Goal: Navigation & Orientation: Find specific page/section

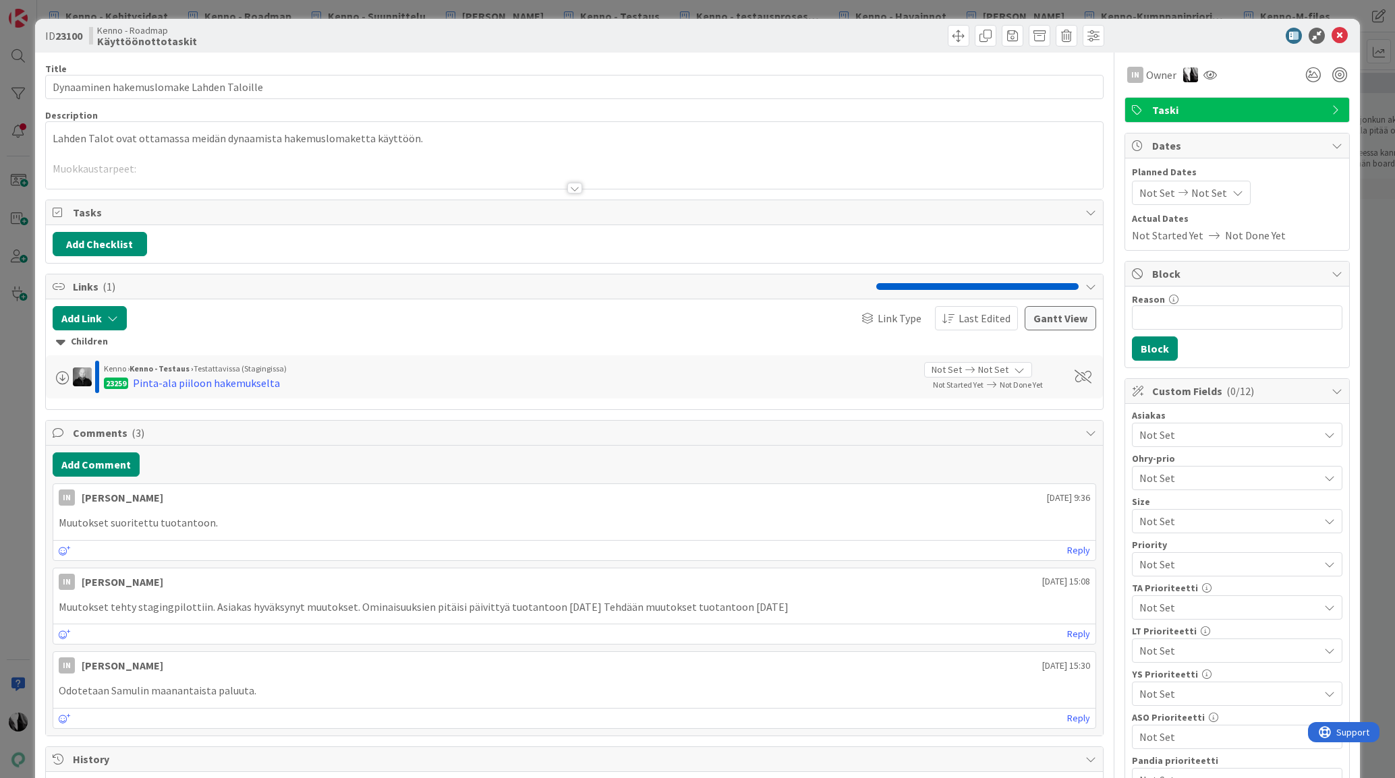
click at [572, 187] on div at bounding box center [574, 188] width 15 height 11
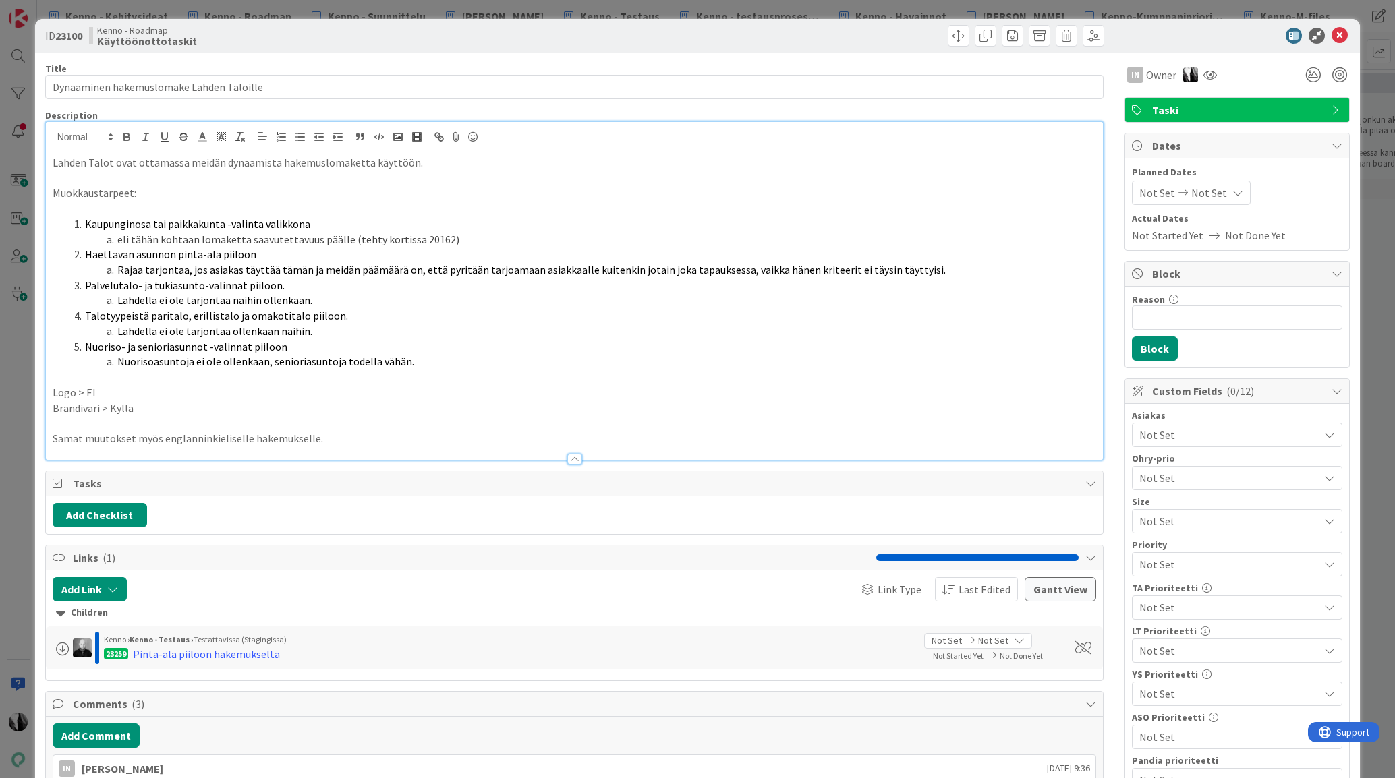
click at [550, 36] on div "Kenno - Roadmap Käyttöönottotaskit" at bounding box center [330, 36] width 482 height 22
click at [952, 34] on span at bounding box center [959, 36] width 22 height 22
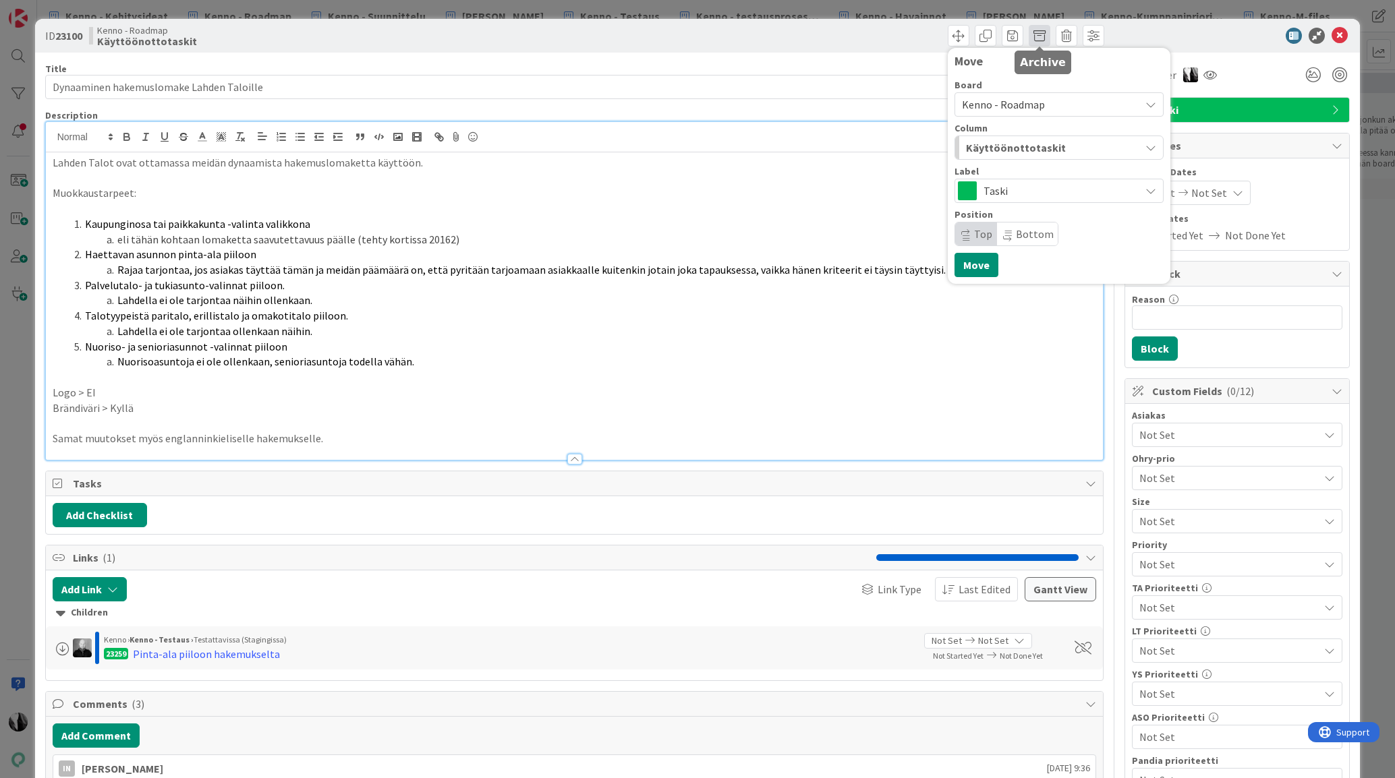
click at [1038, 35] on span at bounding box center [1040, 36] width 22 height 22
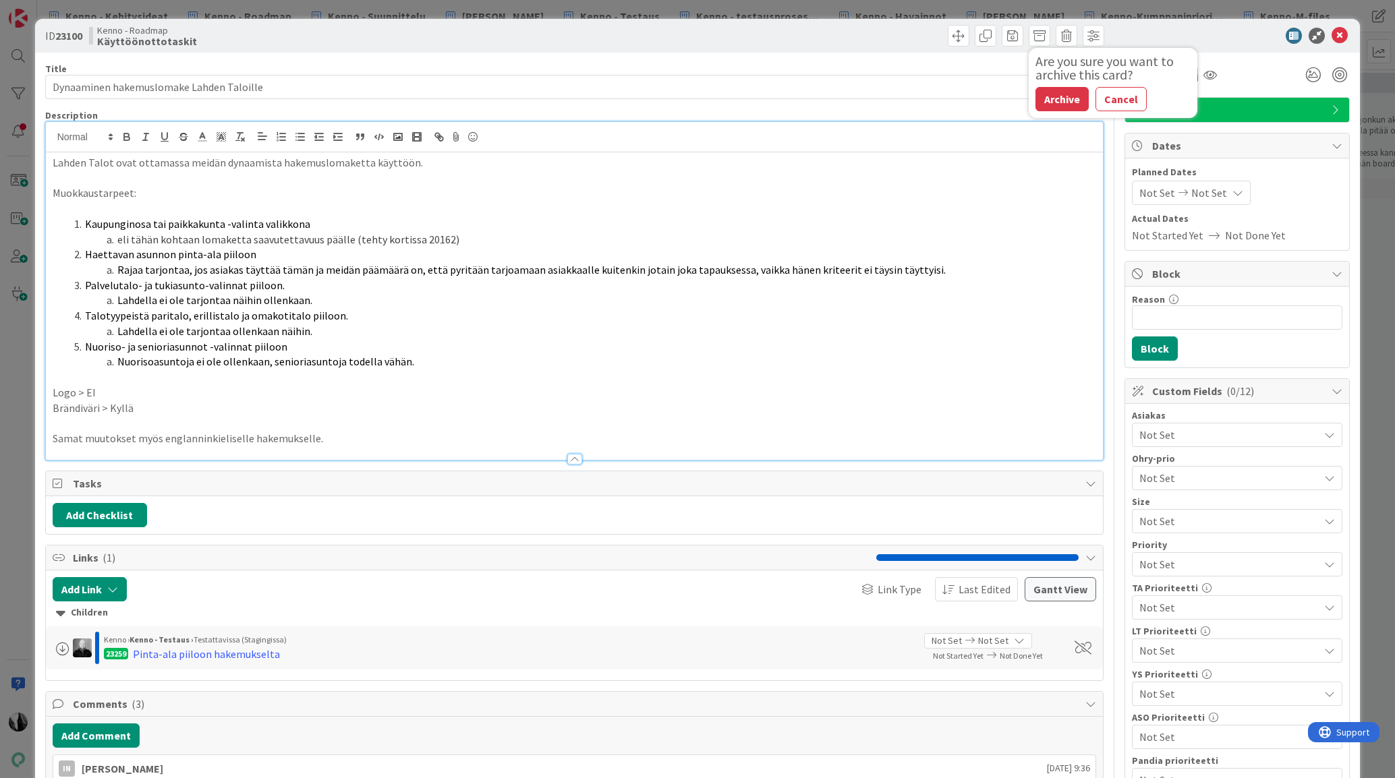
drag, startPoint x: 1066, startPoint y: 93, endPoint x: 1108, endPoint y: 85, distance: 42.6
click at [1068, 93] on button "Archive" at bounding box center [1061, 99] width 53 height 24
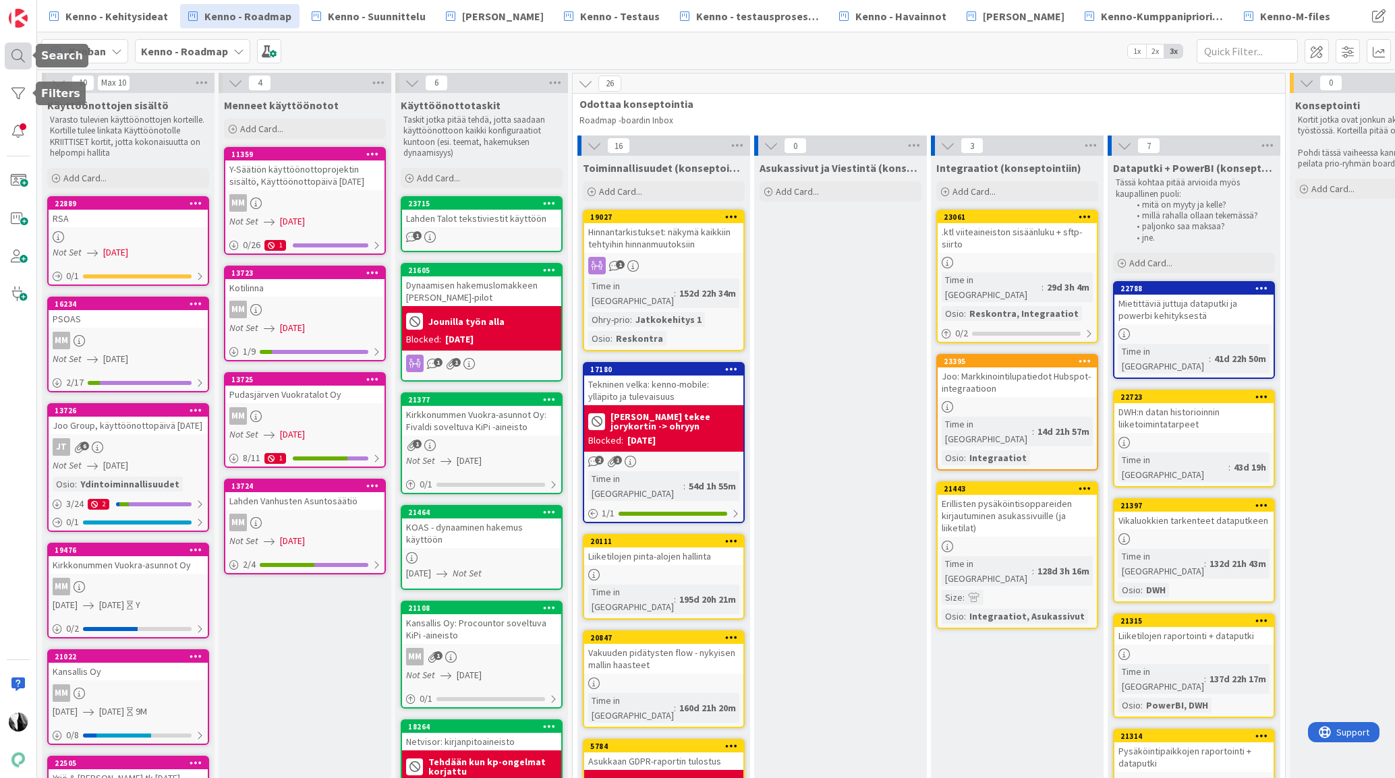
click at [19, 51] on div at bounding box center [18, 55] width 27 height 27
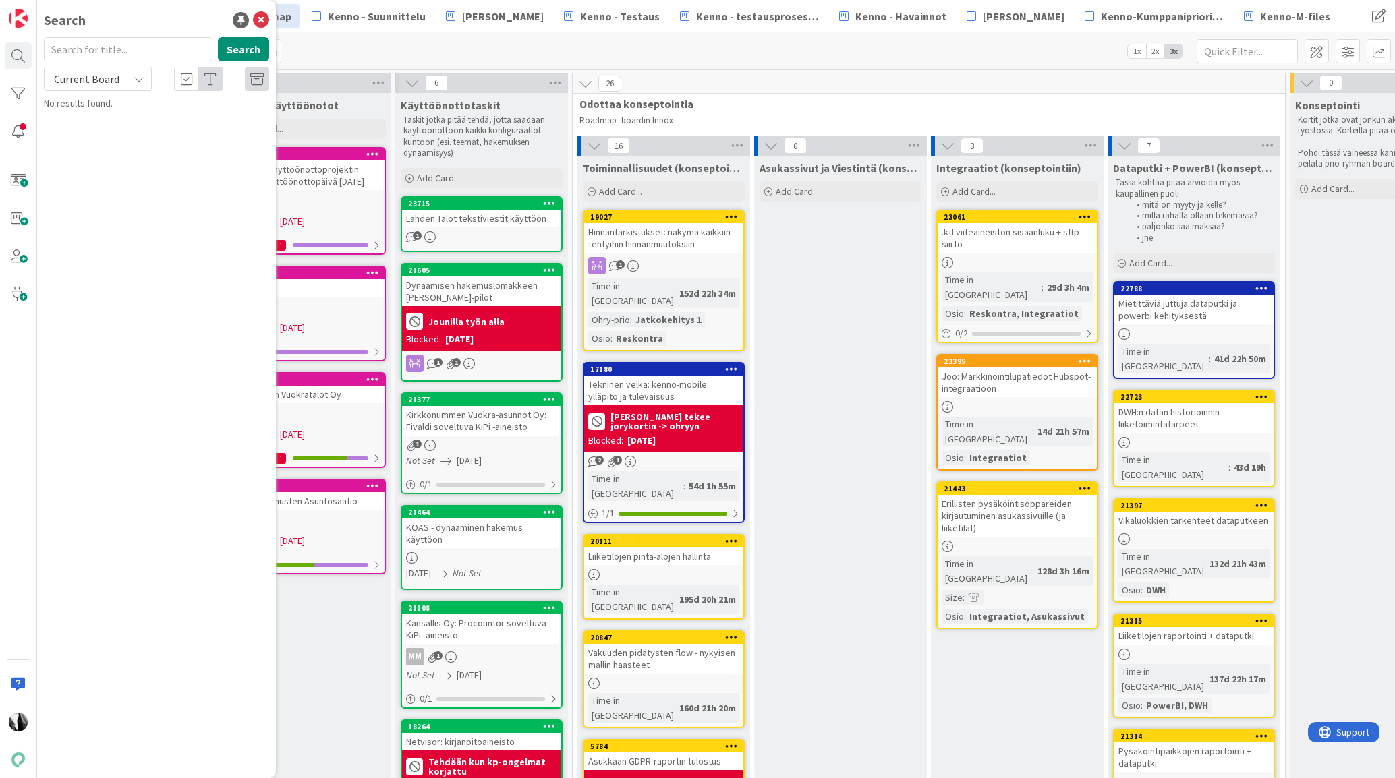
click at [127, 49] on input "text" at bounding box center [128, 49] width 169 height 24
type input "20067"
click at [116, 79] on span "Current Board" at bounding box center [86, 78] width 65 height 13
click at [102, 135] on span "All Boards" at bounding box center [121, 135] width 140 height 20
click at [186, 123] on span "Solu-sopimuksille rajaaminen läpi Kennon" at bounding box center [177, 119] width 165 height 12
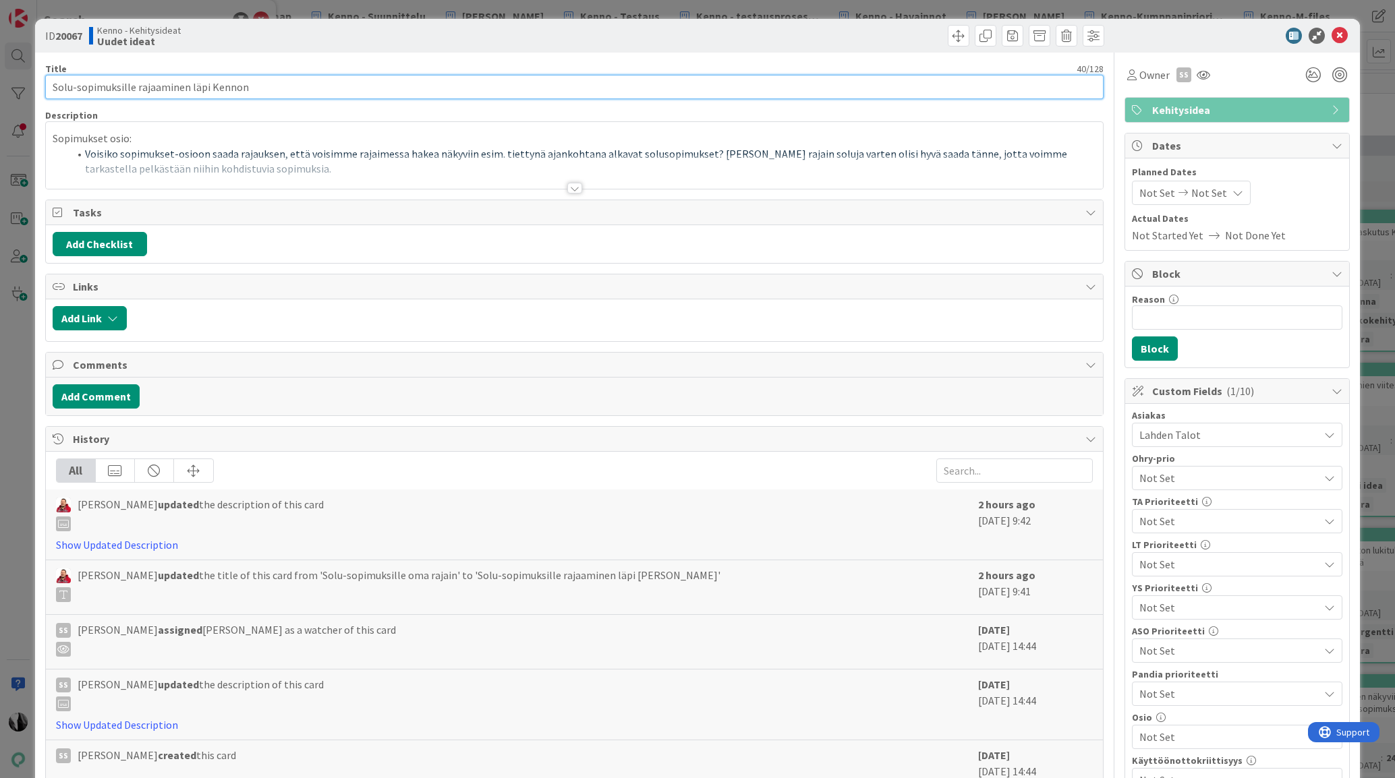
click at [242, 88] on input "Solu-sopimuksille rajaaminen läpi Kennon" at bounding box center [574, 87] width 1059 height 24
click at [1340, 34] on icon at bounding box center [1339, 36] width 16 height 16
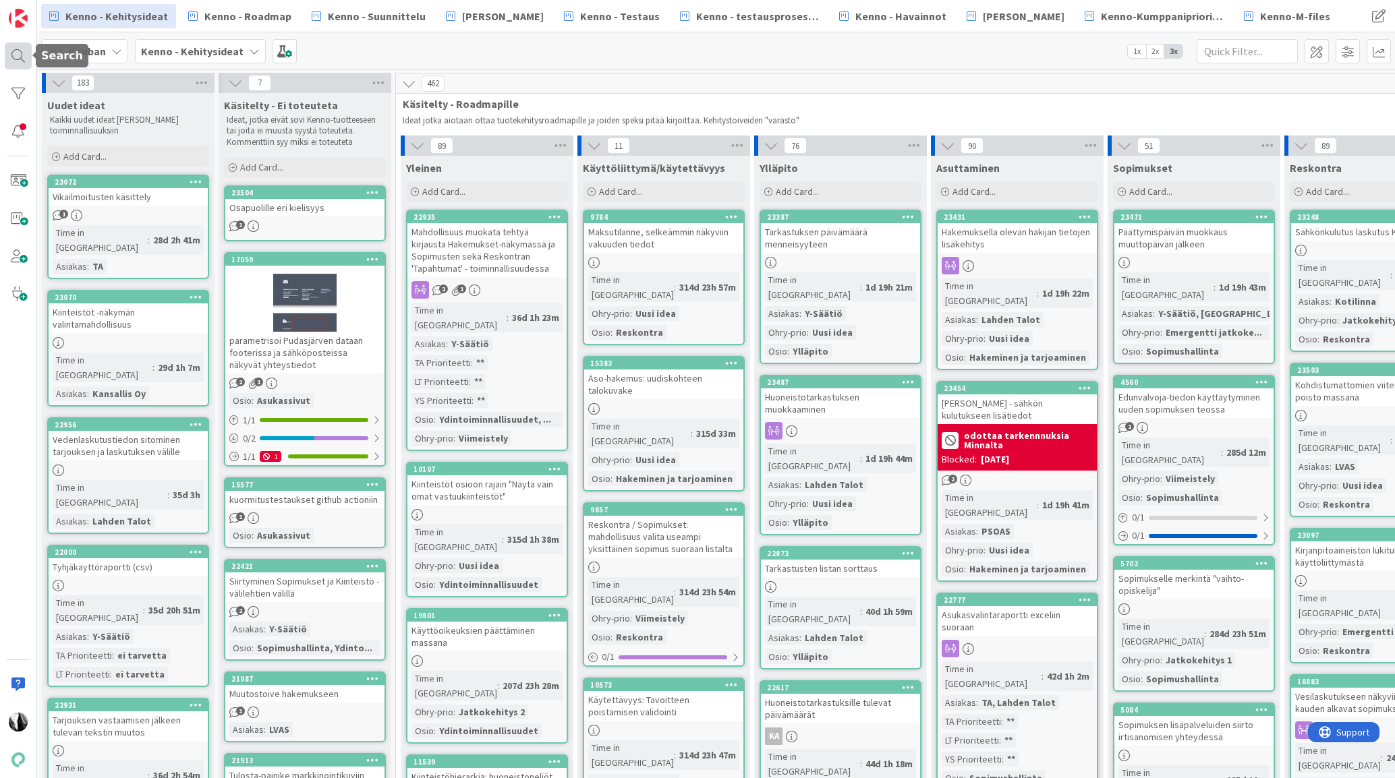
click at [25, 57] on div at bounding box center [18, 55] width 27 height 27
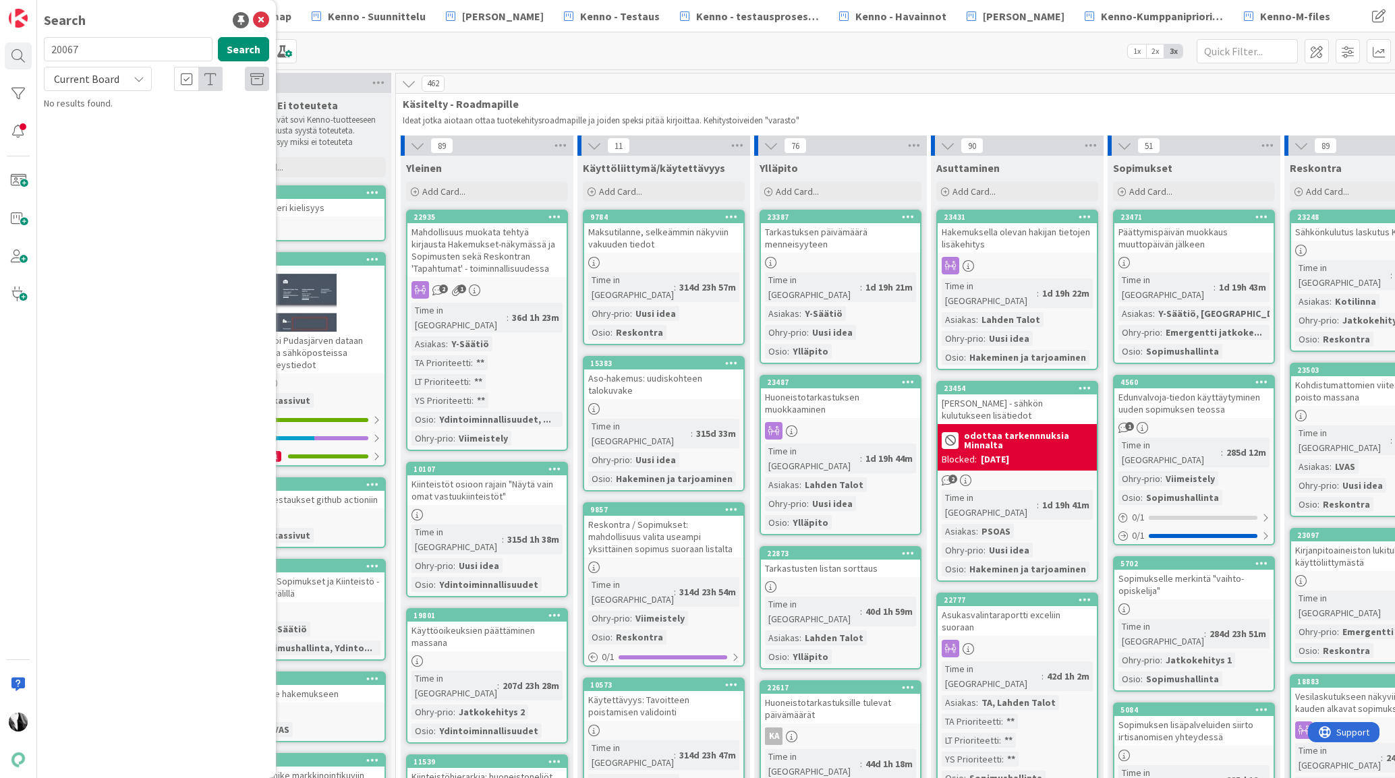
drag, startPoint x: 113, startPoint y: 51, endPoint x: 43, endPoint y: 53, distance: 69.5
click at [44, 53] on input "20067" at bounding box center [128, 49] width 169 height 24
type input "23744"
click at [122, 82] on div "Current Board" at bounding box center [98, 79] width 108 height 24
click at [107, 123] on link "All Boards" at bounding box center [122, 135] width 154 height 24
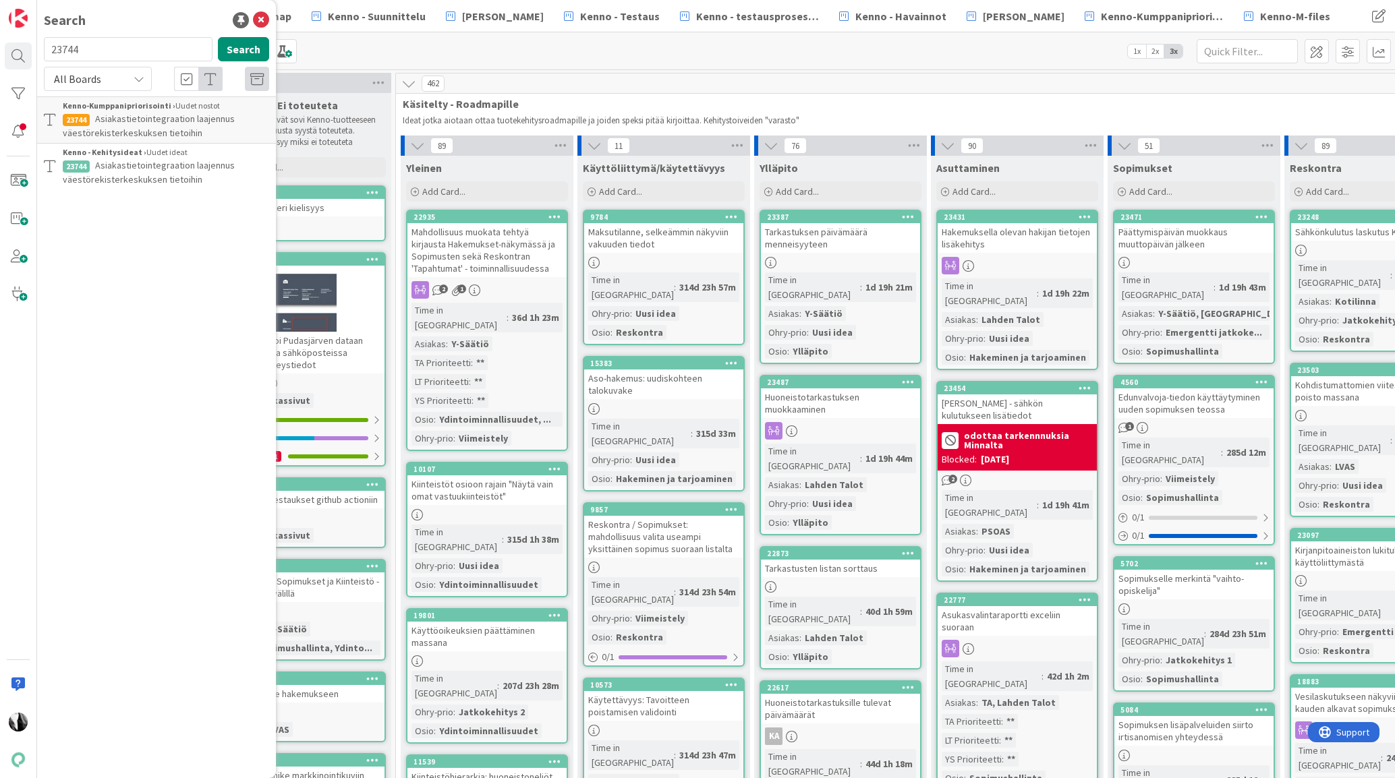
click at [149, 171] on span "Asiakastietointegraation laajennus väestörekisterkeskuksen tietoihin" at bounding box center [149, 172] width 172 height 26
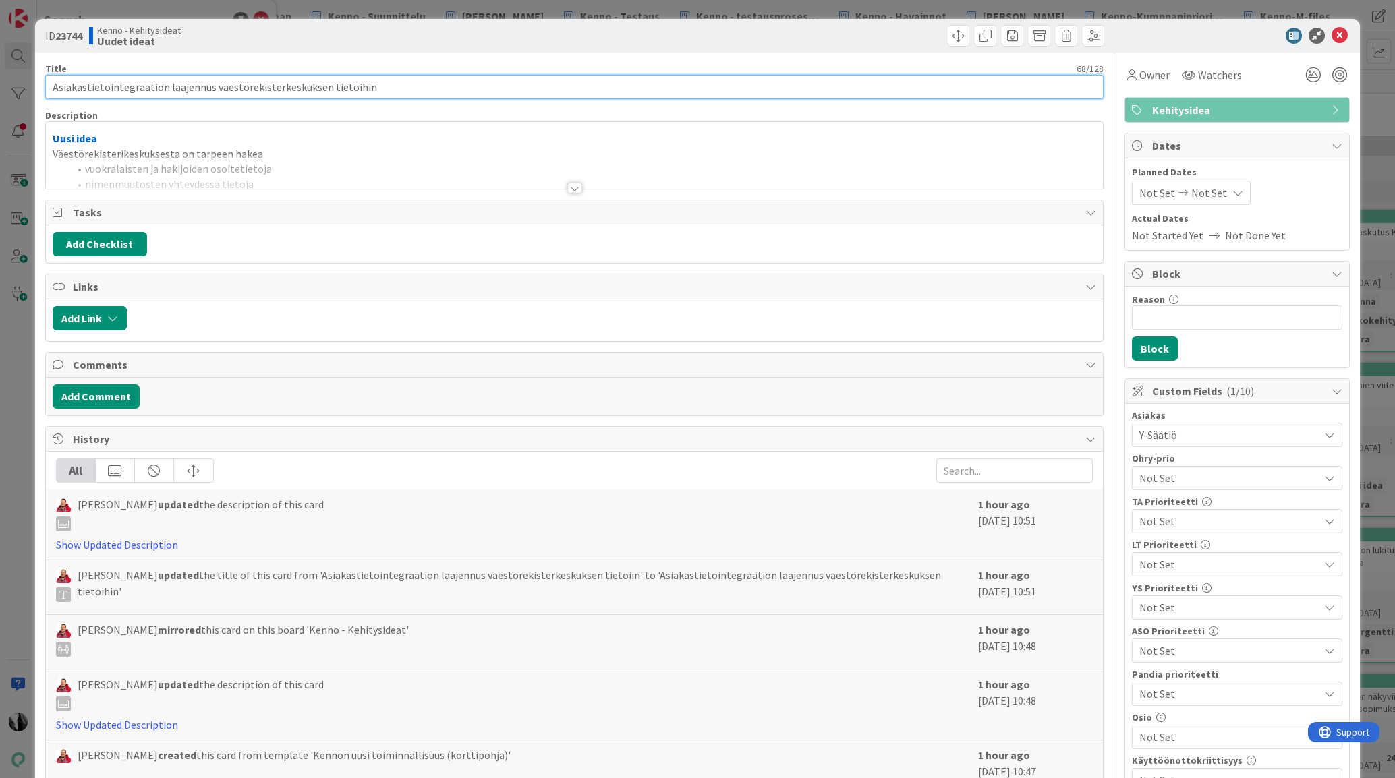
drag, startPoint x: 135, startPoint y: 84, endPoint x: 364, endPoint y: 86, distance: 228.7
click at [364, 86] on input "Asiakastietointegraation laajennus väestörekisterkeskuksen tietoihin" at bounding box center [574, 87] width 1059 height 24
drag, startPoint x: 1344, startPoint y: 33, endPoint x: 660, endPoint y: 74, distance: 685.2
click at [1344, 33] on icon at bounding box center [1339, 36] width 16 height 16
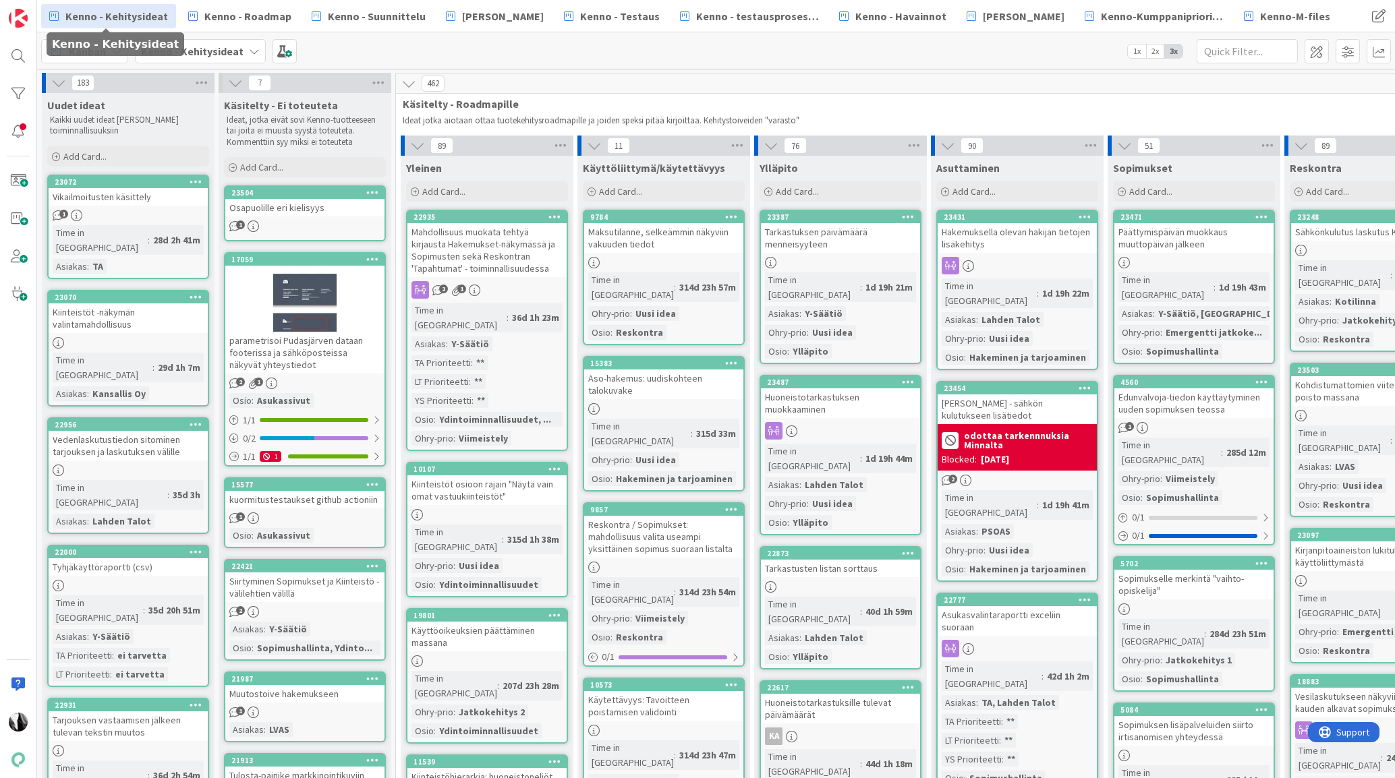
click at [152, 20] on span "Kenno - Kehitysideat" at bounding box center [116, 16] width 103 height 16
click at [249, 51] on icon at bounding box center [254, 51] width 11 height 11
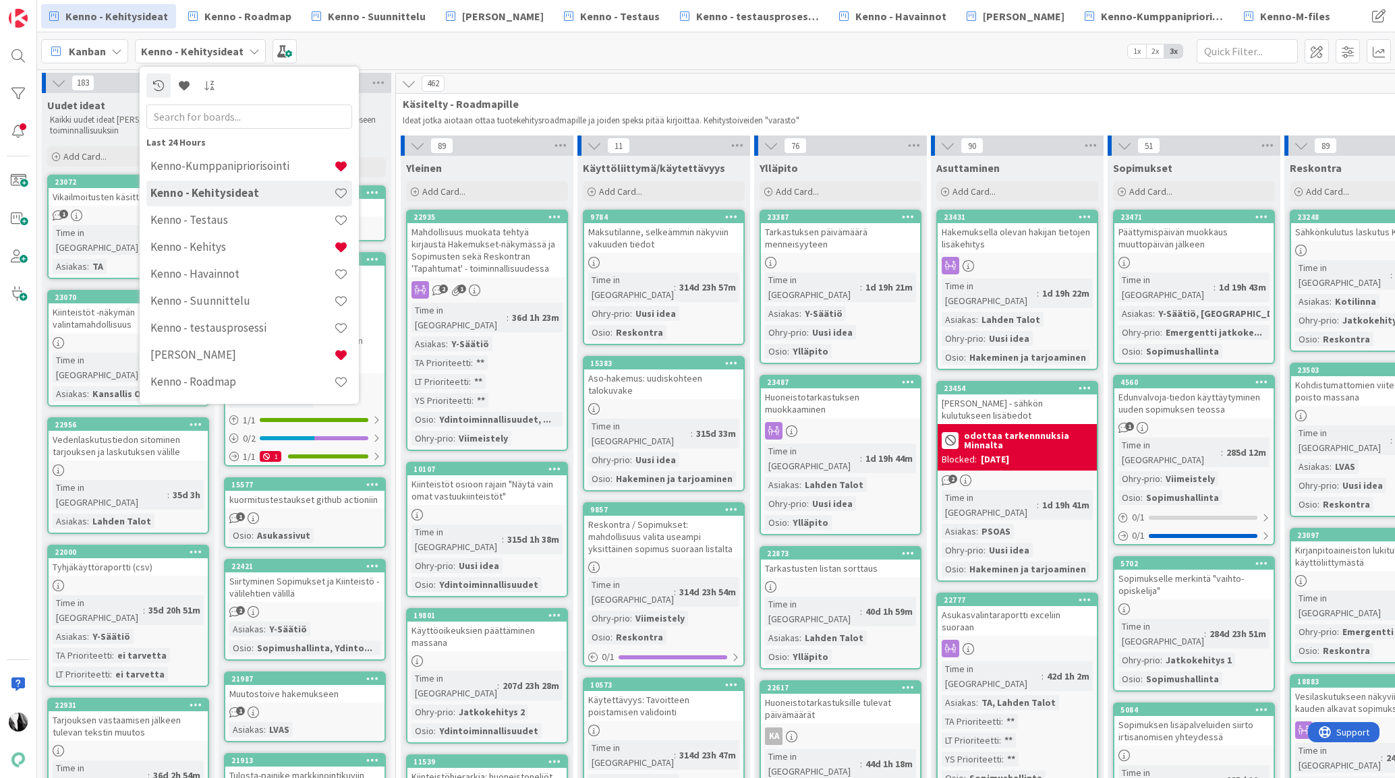
click at [245, 189] on h4 "Kenno - Kehitysideat" at bounding box center [241, 192] width 183 height 13
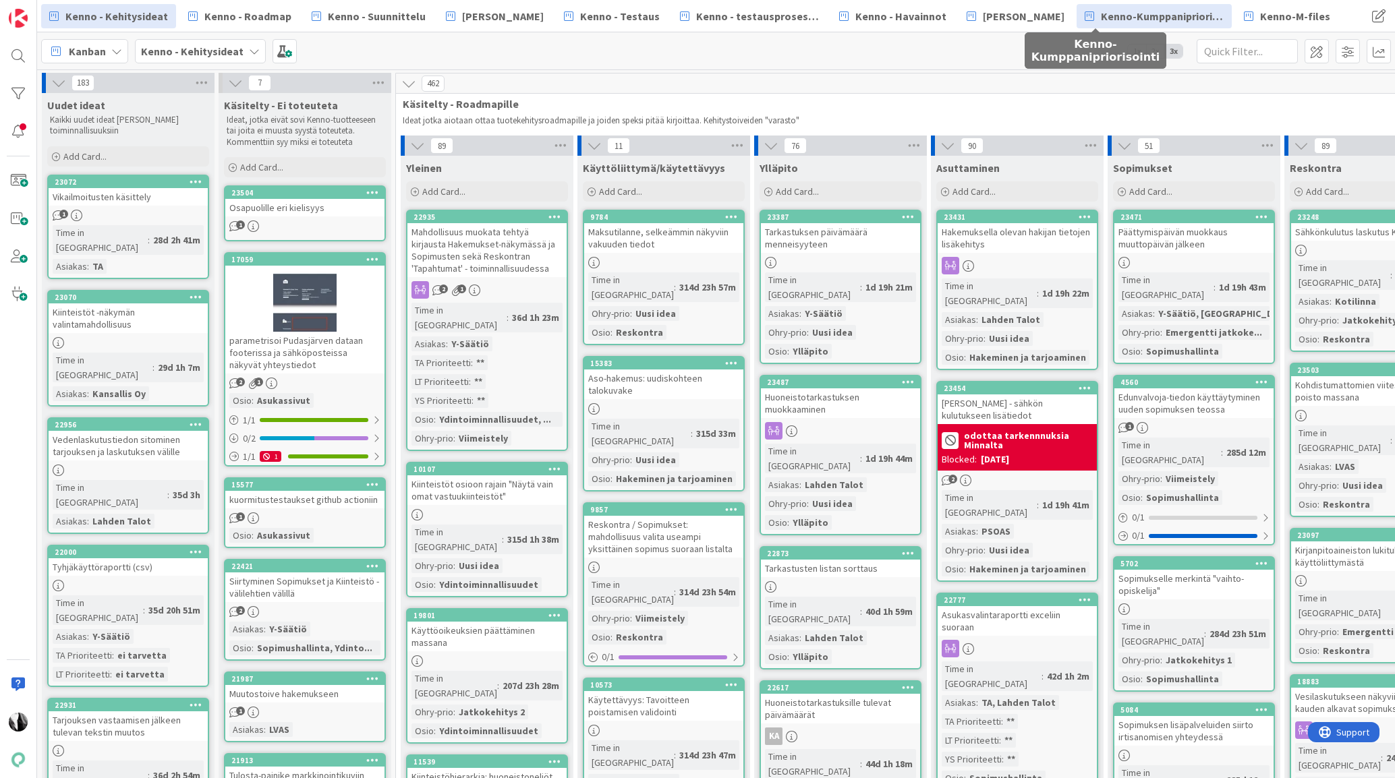
click at [1101, 22] on span "Kenno-Kumppanipriorisointi" at bounding box center [1162, 16] width 123 height 16
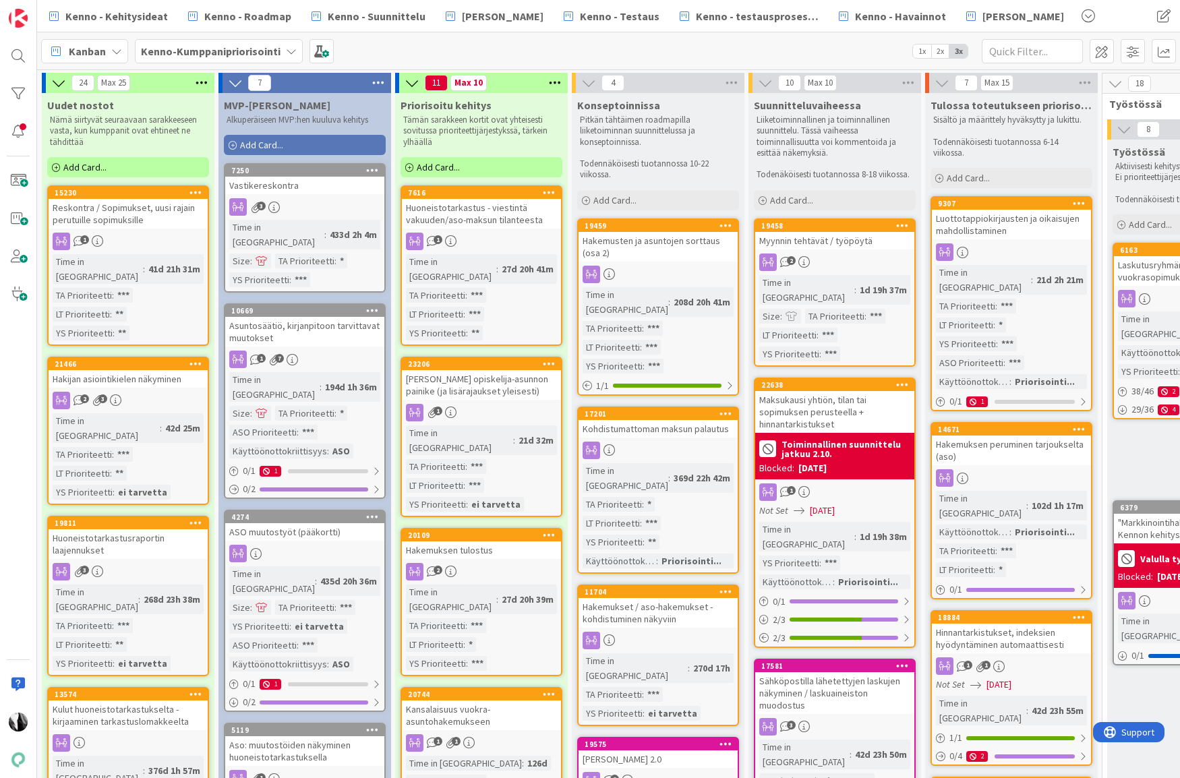
scroll to position [1207, 61]
